Goal: Use online tool/utility: Utilize a website feature to perform a specific function

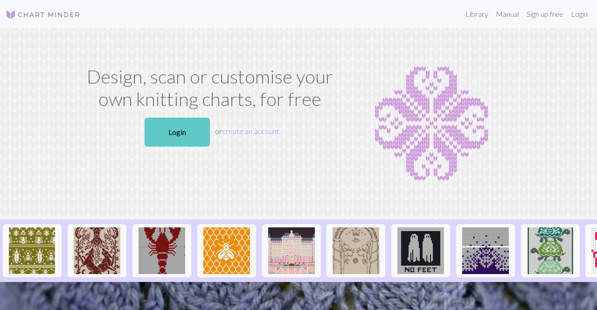
click at [189, 133] on link "Login" at bounding box center [177, 132] width 65 height 29
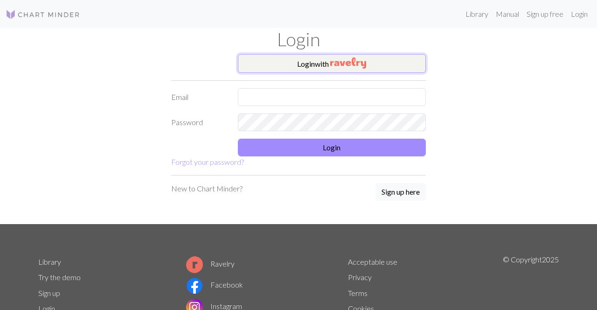
click at [299, 59] on button "Login with" at bounding box center [332, 63] width 189 height 19
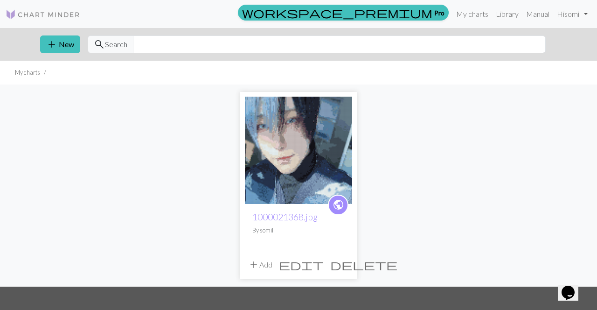
click at [297, 173] on img at bounding box center [298, 150] width 107 height 107
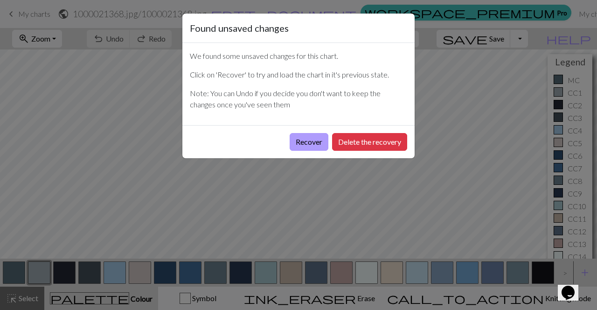
click at [305, 140] on button "Recover" at bounding box center [309, 142] width 39 height 18
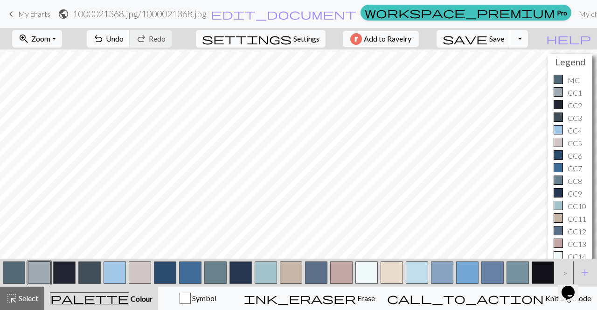
click at [342, 267] on button "button" at bounding box center [341, 272] width 22 height 22
click at [564, 240] on div "CC13" at bounding box center [570, 243] width 33 height 11
click at [561, 241] on div at bounding box center [558, 242] width 9 height 9
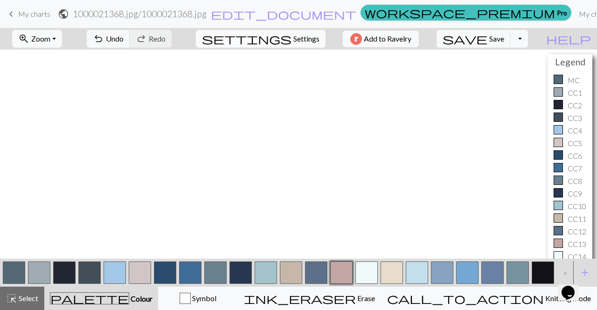
scroll to position [225, 0]
click at [227, 297] on div "Symbol" at bounding box center [198, 298] width 68 height 11
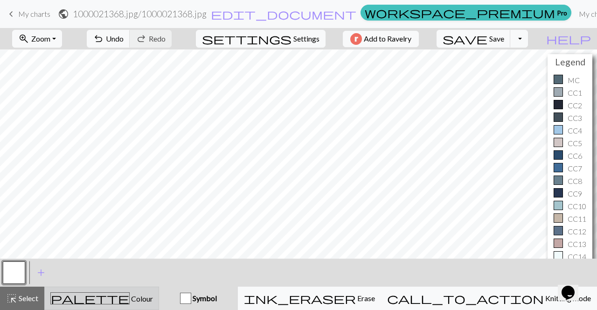
click at [130, 297] on span "Colour" at bounding box center [141, 298] width 23 height 9
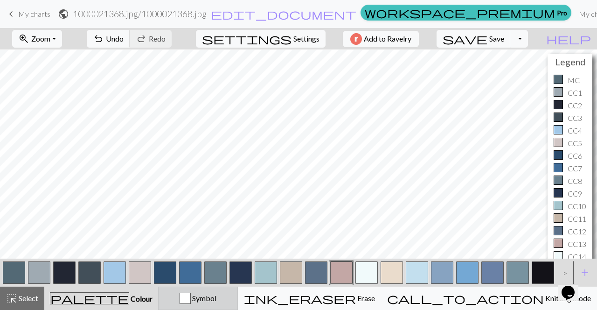
click at [228, 306] on button "Symbol" at bounding box center [198, 298] width 80 height 23
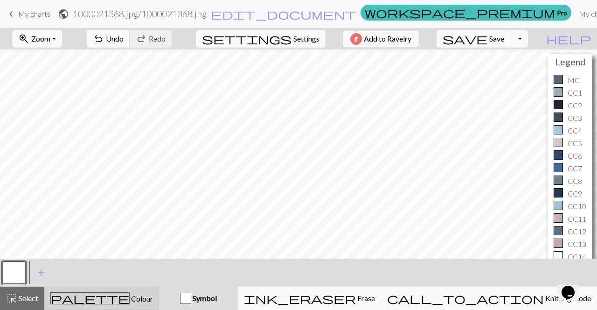
click at [130, 300] on span "Colour" at bounding box center [141, 298] width 23 height 9
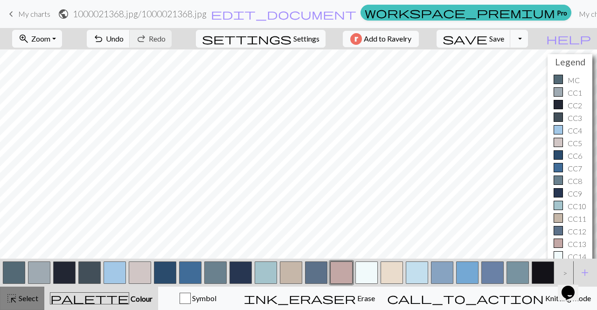
click at [21, 294] on span "Select" at bounding box center [27, 298] width 21 height 9
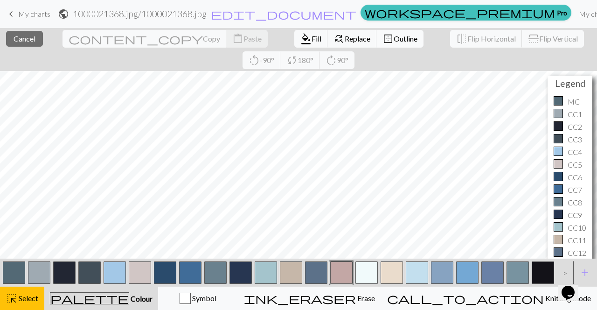
click at [394, 37] on span "Outline" at bounding box center [406, 38] width 24 height 9
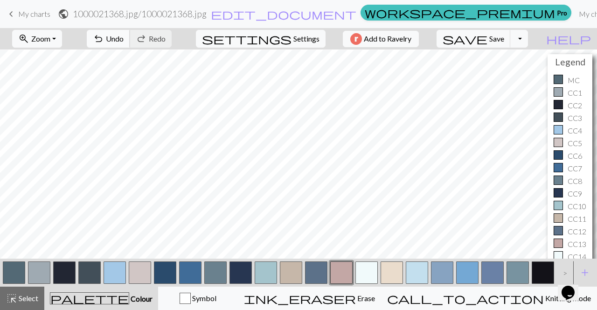
click at [130, 31] on button "undo Undo Undo" at bounding box center [108, 39] width 43 height 18
click at [130, 33] on button "undo Undo Undo" at bounding box center [108, 39] width 43 height 18
click at [558, 79] on div at bounding box center [558, 79] width 9 height 9
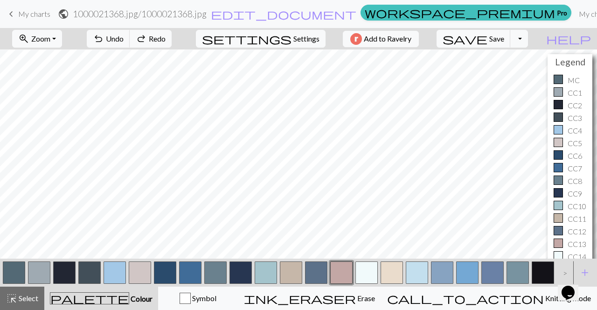
click at [558, 79] on div at bounding box center [558, 79] width 9 height 9
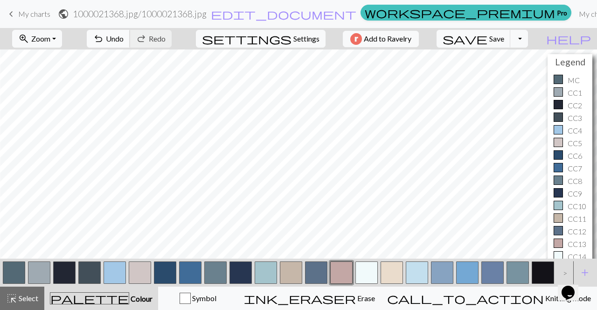
click at [130, 45] on button "undo Undo Undo" at bounding box center [108, 39] width 43 height 18
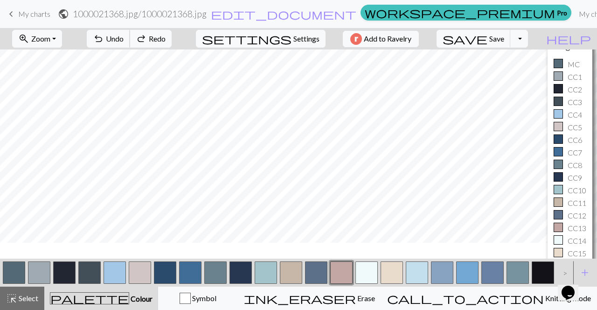
scroll to position [0, 0]
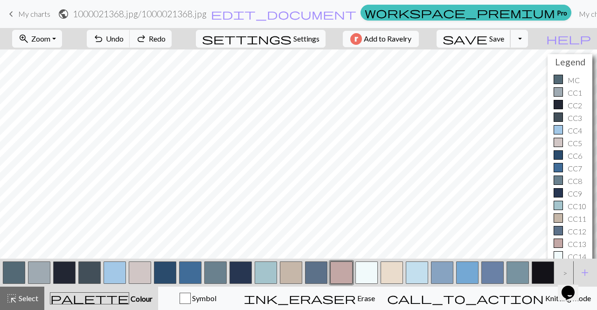
click at [488, 41] on span "save" at bounding box center [465, 38] width 45 height 13
click at [504, 38] on span "Save" at bounding box center [496, 38] width 15 height 9
